Goal: Obtain resource: Obtain resource

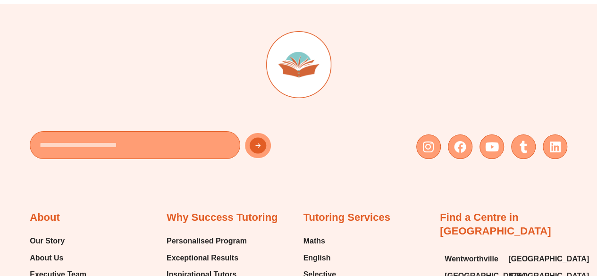
scroll to position [3679, 0]
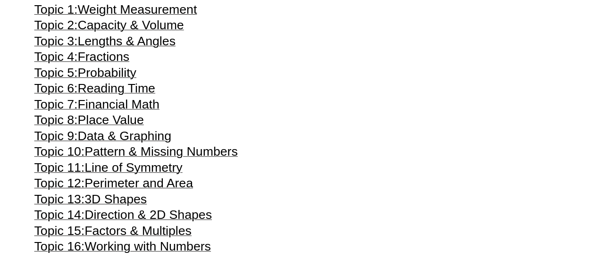
scroll to position [1974, 0]
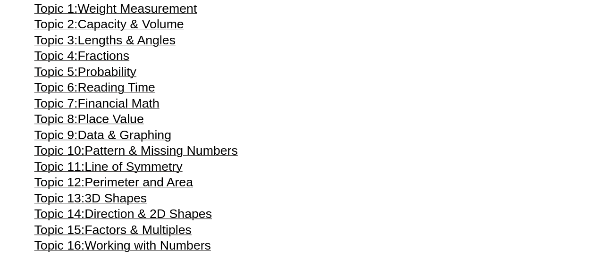
click at [138, 142] on span "Data & Graphing" at bounding box center [124, 135] width 94 height 14
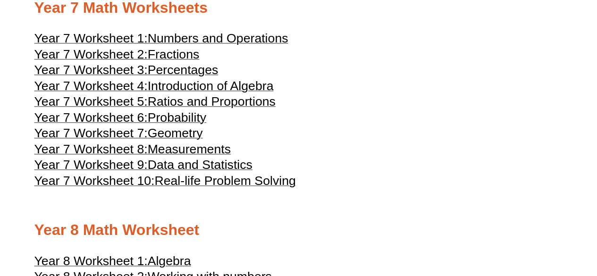
scroll to position [2265, 0]
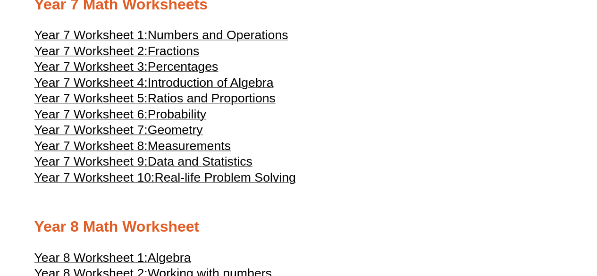
click at [192, 169] on span "Data and Statistics" at bounding box center [200, 161] width 105 height 14
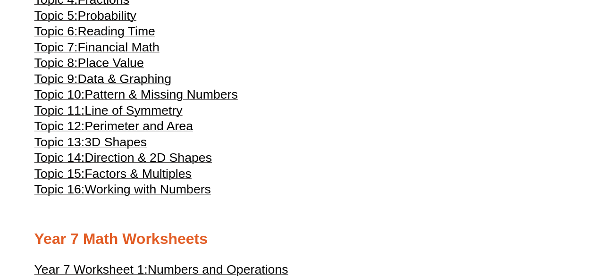
scroll to position [2010, 0]
